Goal: Task Accomplishment & Management: Manage account settings

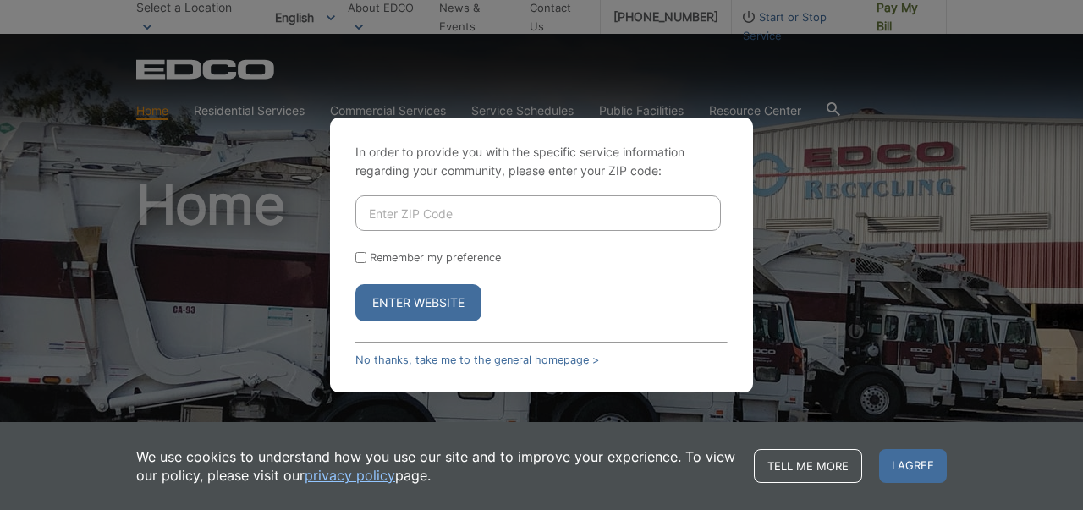
click at [471, 218] on input "Enter ZIP Code" at bounding box center [538, 214] width 366 height 36
type input "92064"
click at [355, 284] on button "Enter Website" at bounding box center [418, 302] width 126 height 37
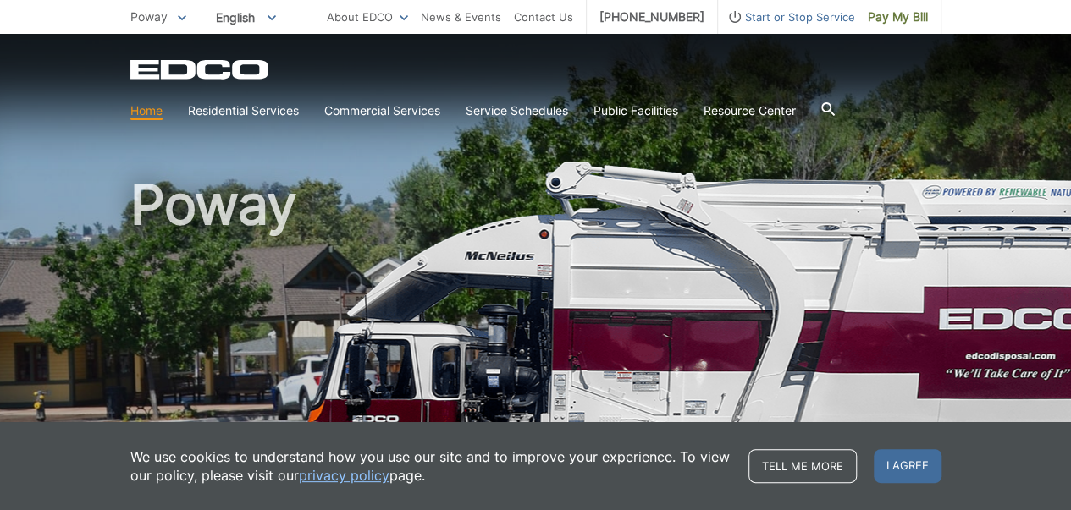
click at [895, 478] on span "I agree" at bounding box center [907, 466] width 68 height 34
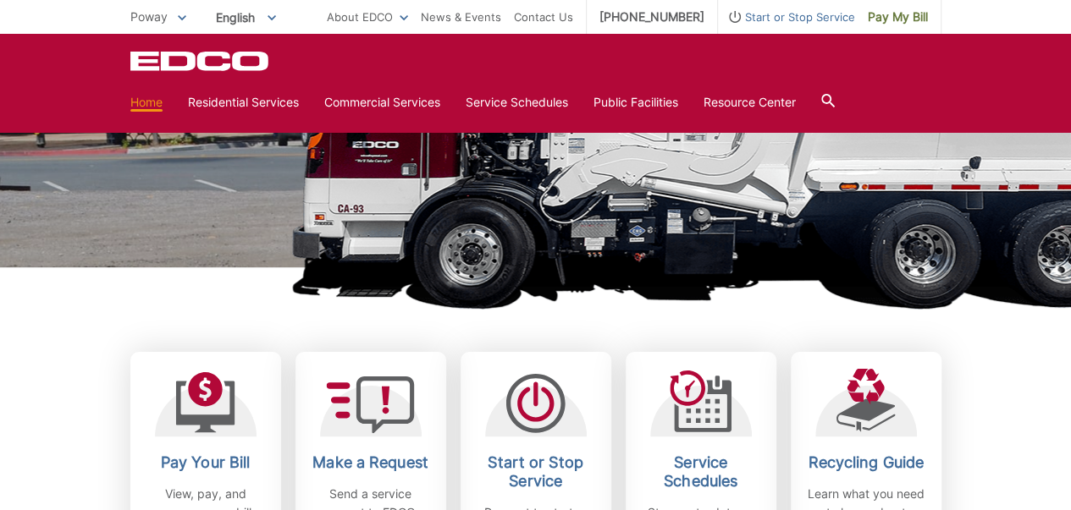
scroll to position [291, 0]
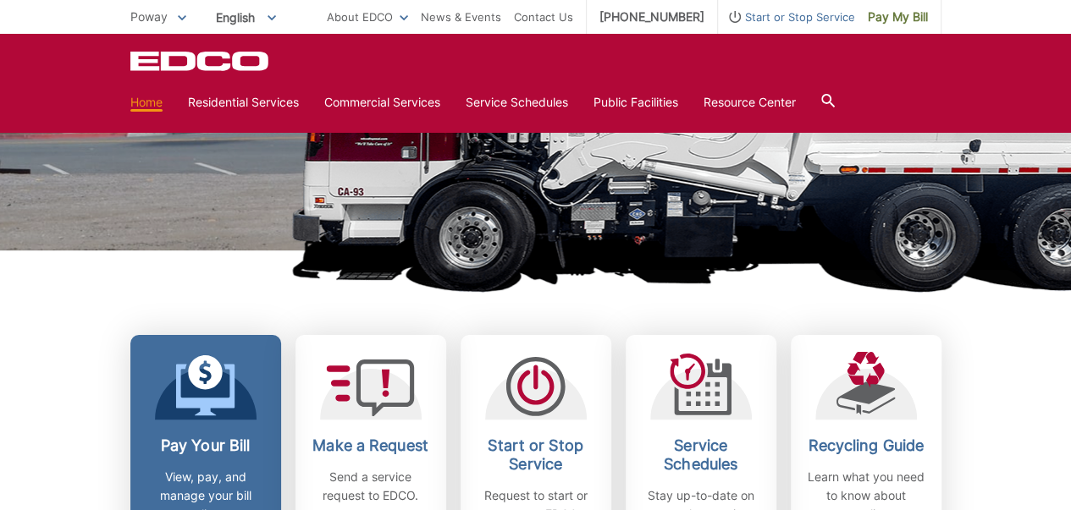
click at [194, 378] on icon at bounding box center [205, 372] width 35 height 35
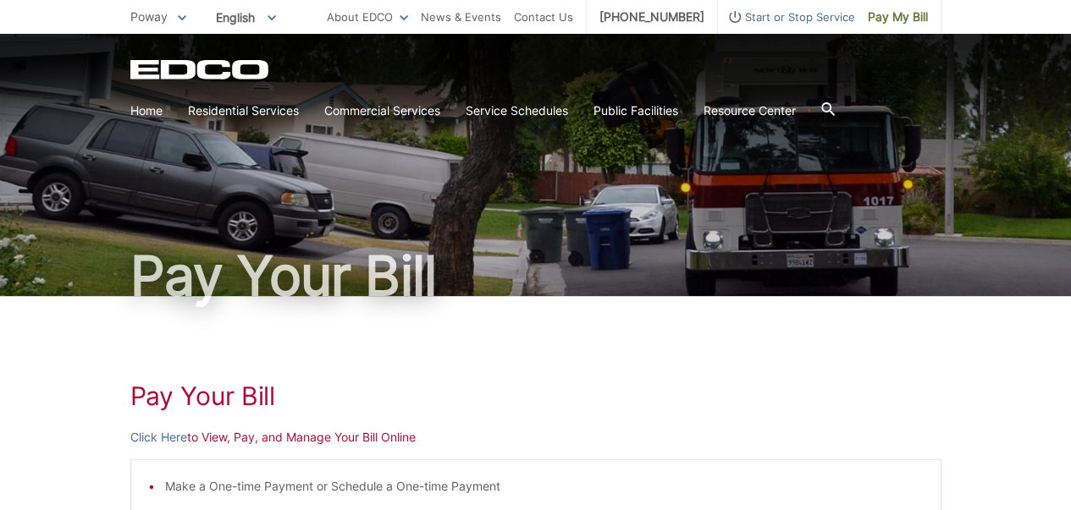
click at [293, 444] on p "Click Here to View, Pay, and Manage Your Bill Online" at bounding box center [535, 437] width 811 height 19
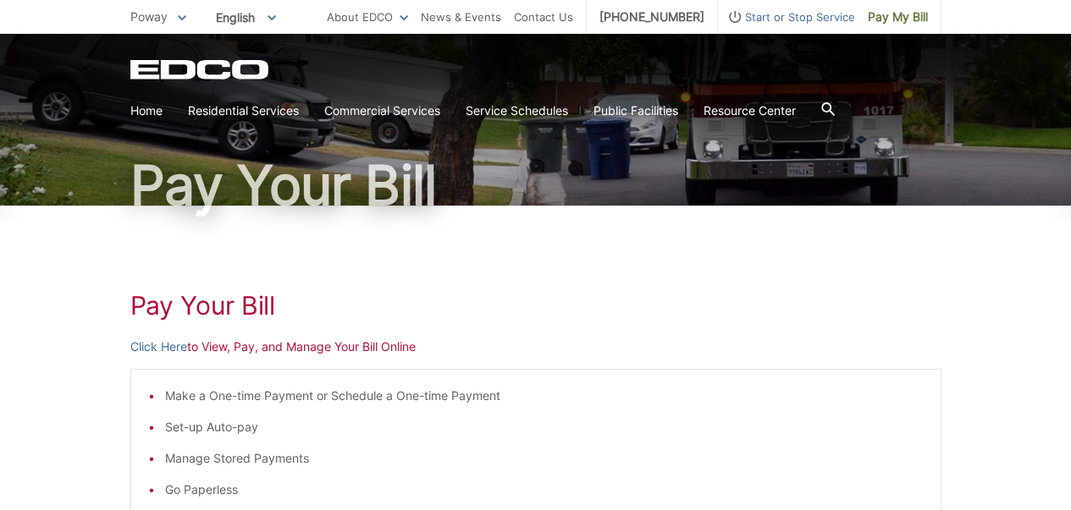
scroll to position [95, 0]
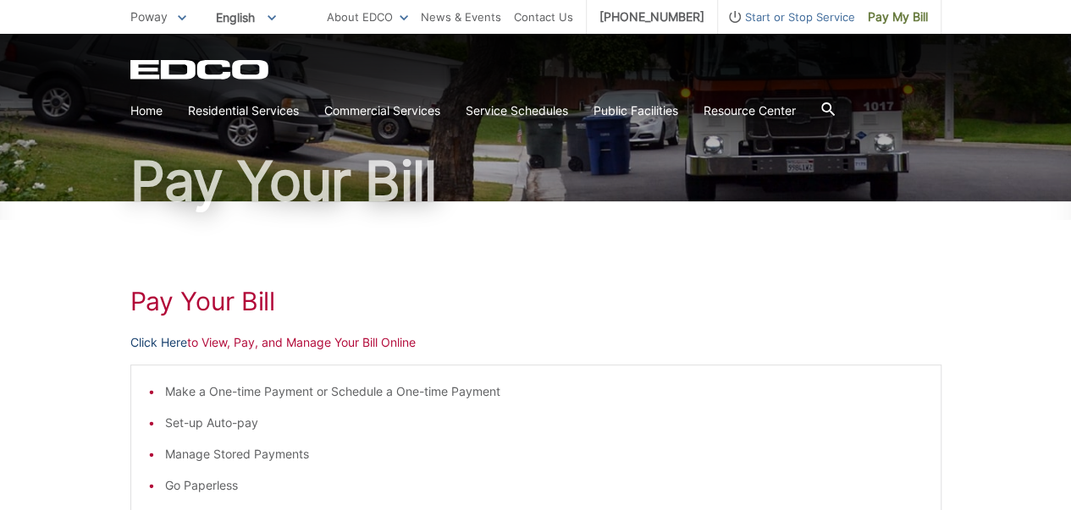
click at [146, 344] on link "Click Here" at bounding box center [158, 342] width 57 height 19
